Goal: Information Seeking & Learning: Understand process/instructions

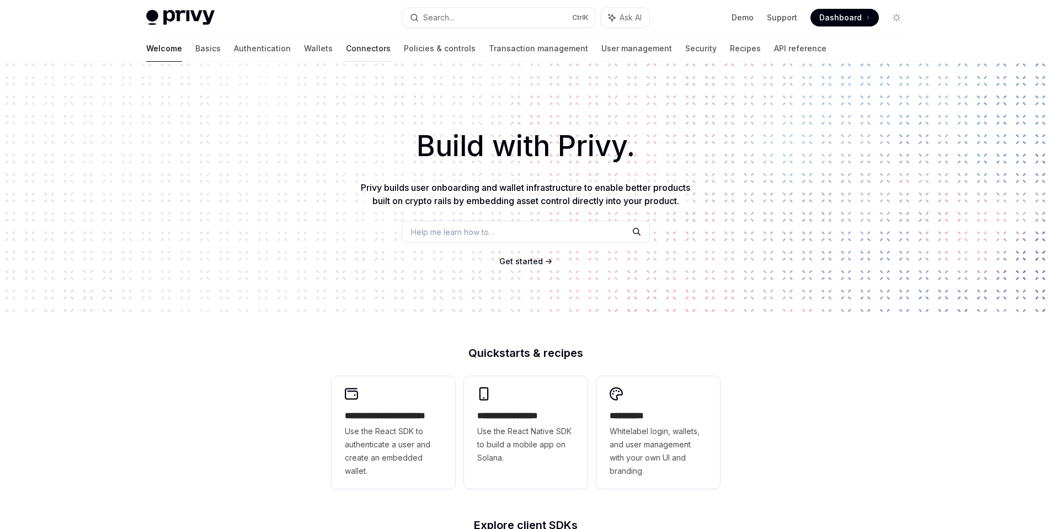
click at [346, 51] on link "Connectors" at bounding box center [368, 48] width 45 height 26
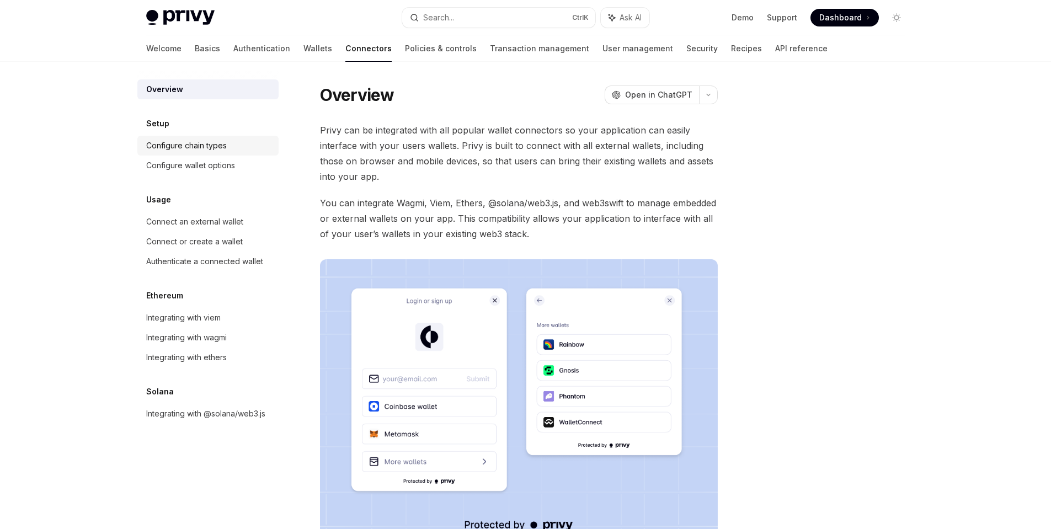
click at [204, 146] on div "Configure chain types" at bounding box center [186, 145] width 81 height 13
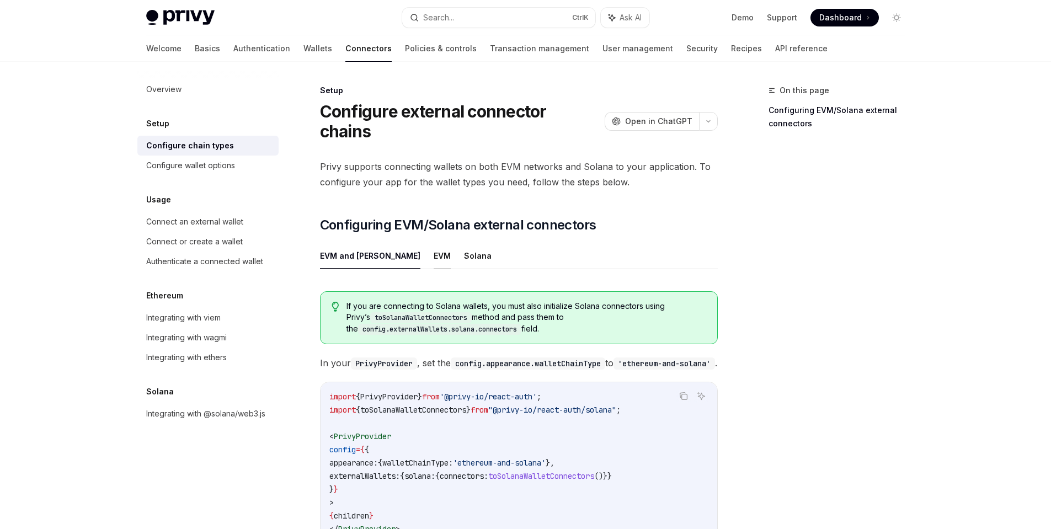
click at [434, 243] on button "EVM" at bounding box center [442, 256] width 17 height 26
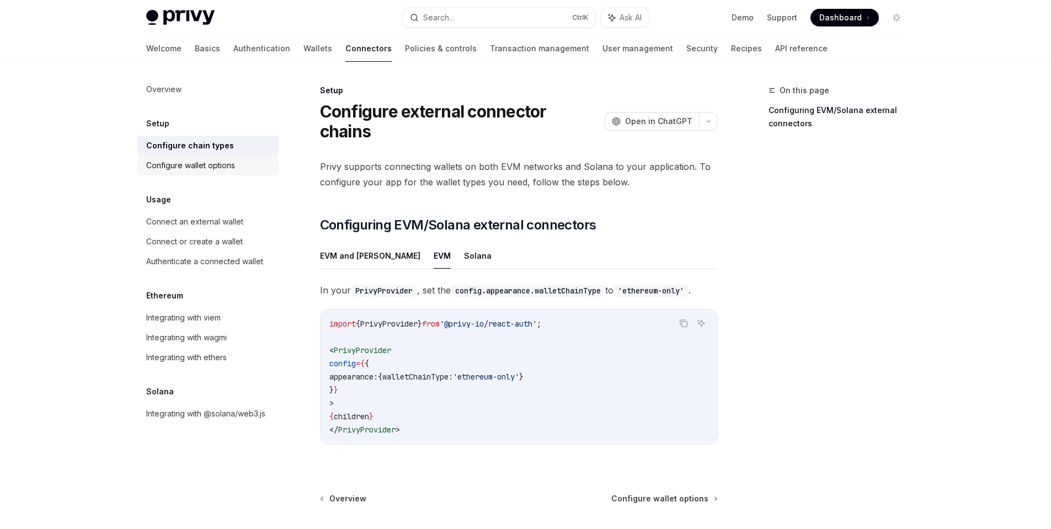
click at [205, 163] on div "Configure wallet options" at bounding box center [190, 165] width 89 height 13
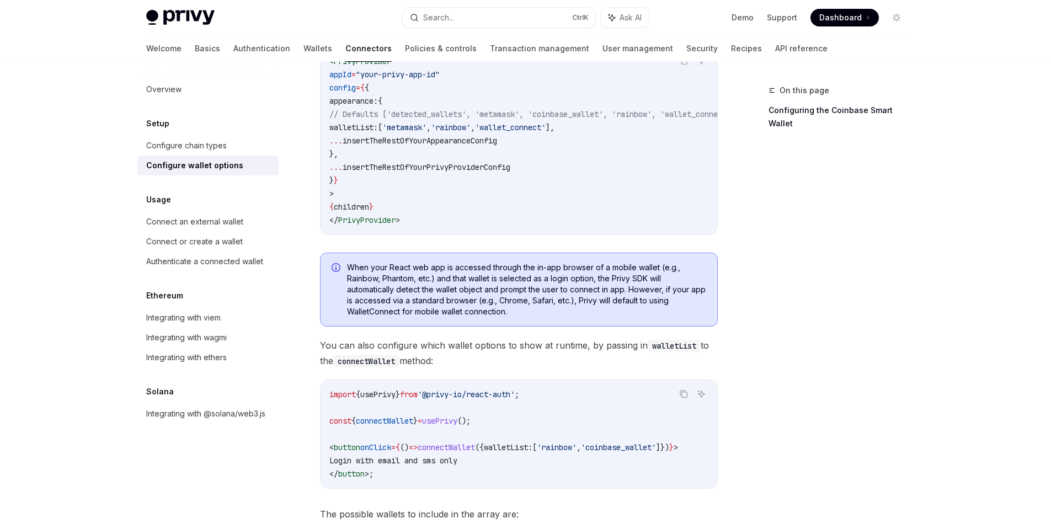
scroll to position [221, 0]
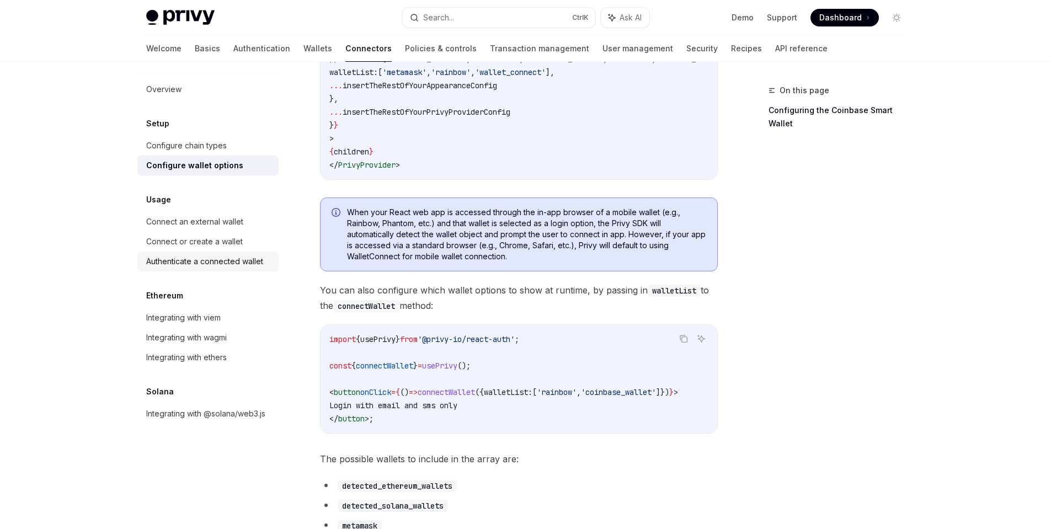
click at [247, 266] on div "Authenticate a connected wallet" at bounding box center [204, 261] width 117 height 13
type textarea "*"
